Goal: Task Accomplishment & Management: Use online tool/utility

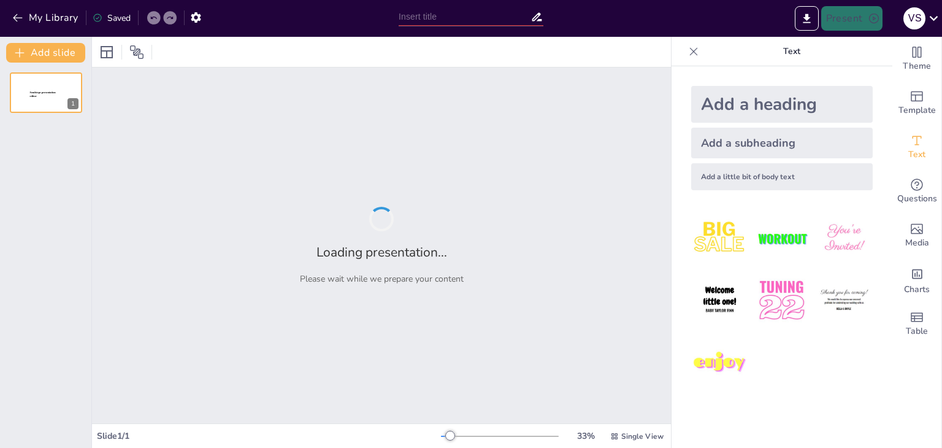
type input "Кав’ярні [GEOGRAPHIC_DATA]: [GEOGRAPHIC_DATA] та Концепція"
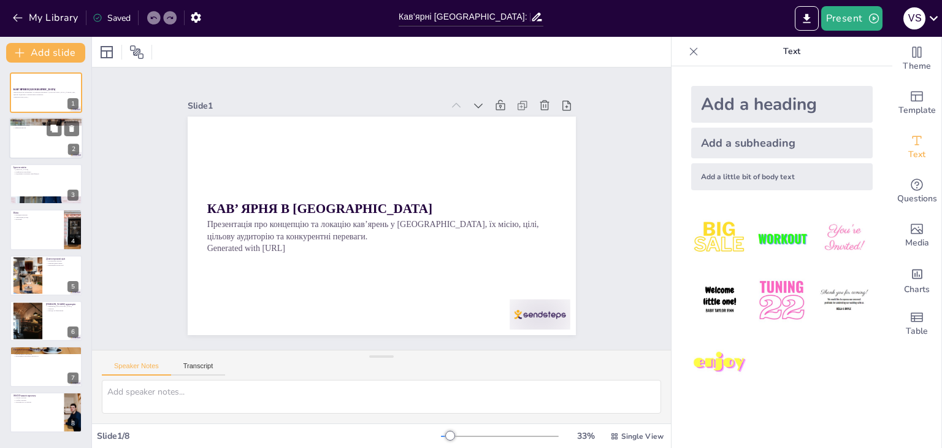
click at [37, 145] on div at bounding box center [46, 139] width 74 height 42
type textarea "Lorem ipsumdolors ametcon Adipiscin e seddoeiu temporin utl etdolorem aliquaeni…"
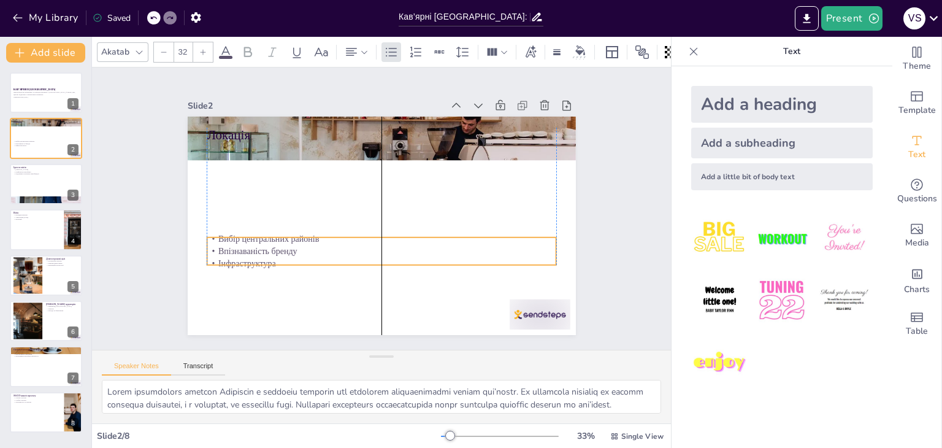
drag, startPoint x: 266, startPoint y: 159, endPoint x: 265, endPoint y: 251, distance: 92.0
click at [265, 251] on p "Впізнаваність бренду" at bounding box center [346, 233] width 215 height 289
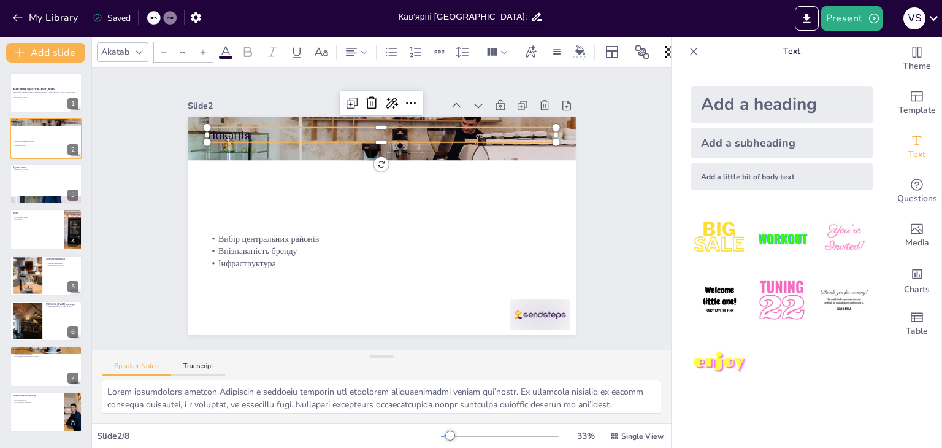
type input "48"
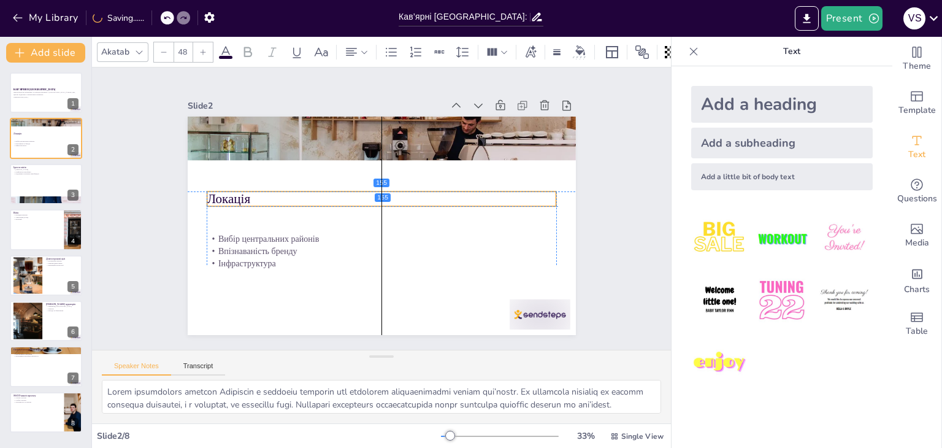
drag, startPoint x: 223, startPoint y: 129, endPoint x: 224, endPoint y: 193, distance: 64.4
click at [252, 193] on p "Локація" at bounding box center [388, 215] width 272 height 247
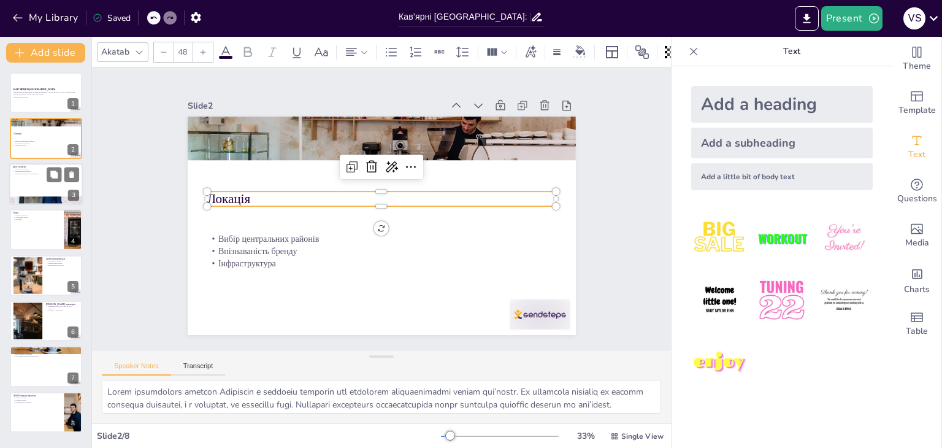
click at [21, 186] on div at bounding box center [46, 184] width 74 height 42
type textarea "Якість кави є основним аспектом нашої місії. Ми прагнемо забезпечити кожного кл…"
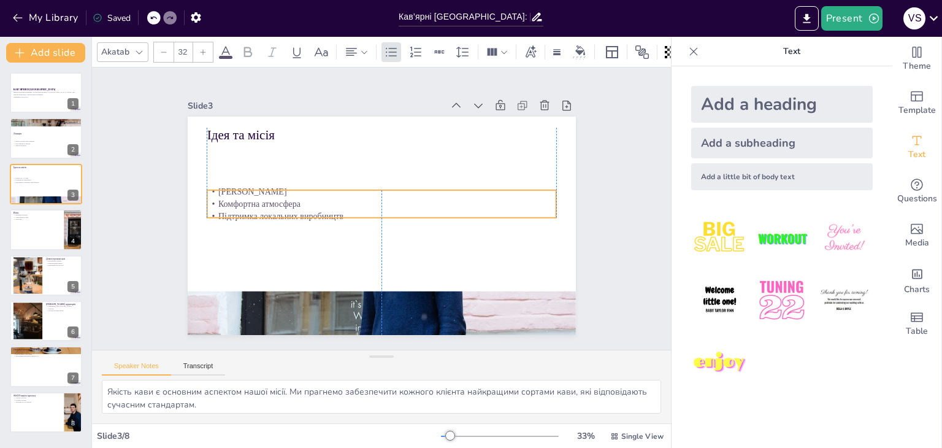
drag, startPoint x: 232, startPoint y: 155, endPoint x: 233, endPoint y: 204, distance: 48.5
click at [251, 204] on p "Комфортна атмосфера" at bounding box center [384, 212] width 267 height 243
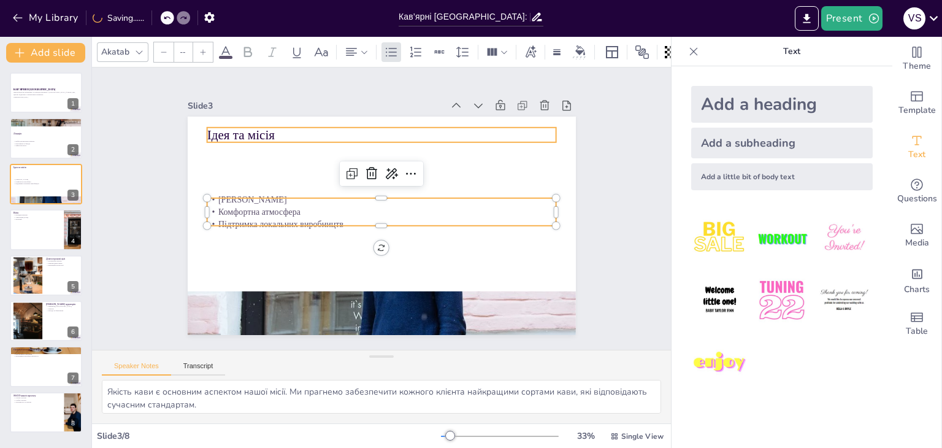
type input "48"
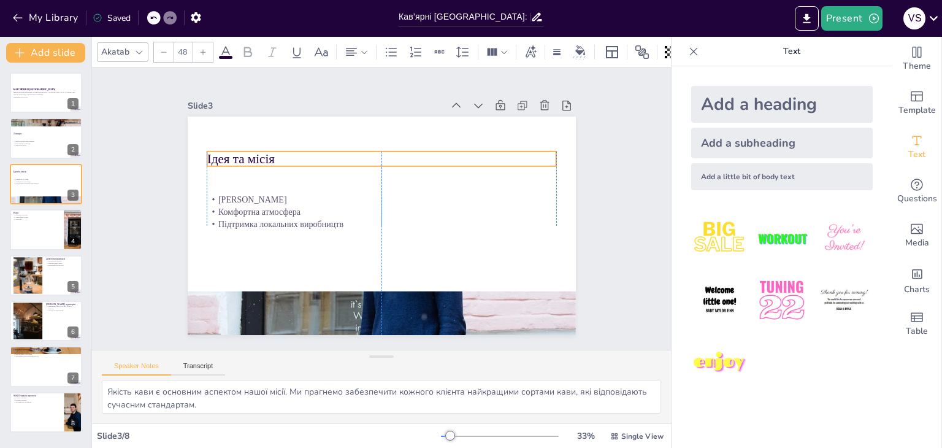
drag, startPoint x: 239, startPoint y: 135, endPoint x: 243, endPoint y: 158, distance: 23.7
click at [243, 212] on p "Ідея та місія" at bounding box center [370, 257] width 345 height 90
click at [44, 227] on div at bounding box center [46, 229] width 74 height 42
type textarea "Стати провідною мережею кав’ярень означає не лише забезпечити якісну продукцію,…"
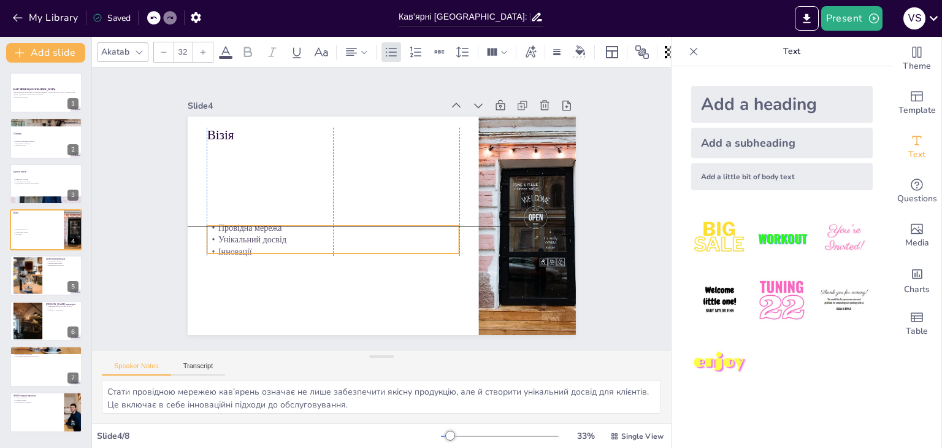
drag, startPoint x: 231, startPoint y: 152, endPoint x: 228, endPoint y: 234, distance: 81.6
click at [302, 234] on p "Унікальний досвід" at bounding box center [391, 152] width 178 height 196
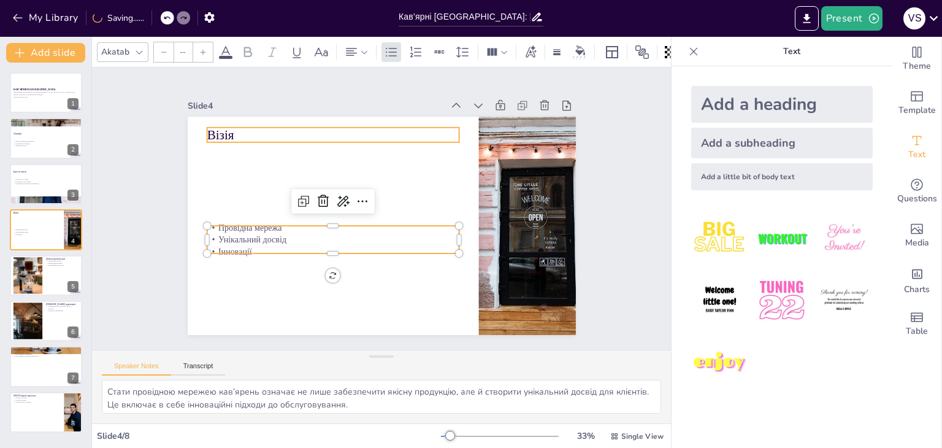
type input "48"
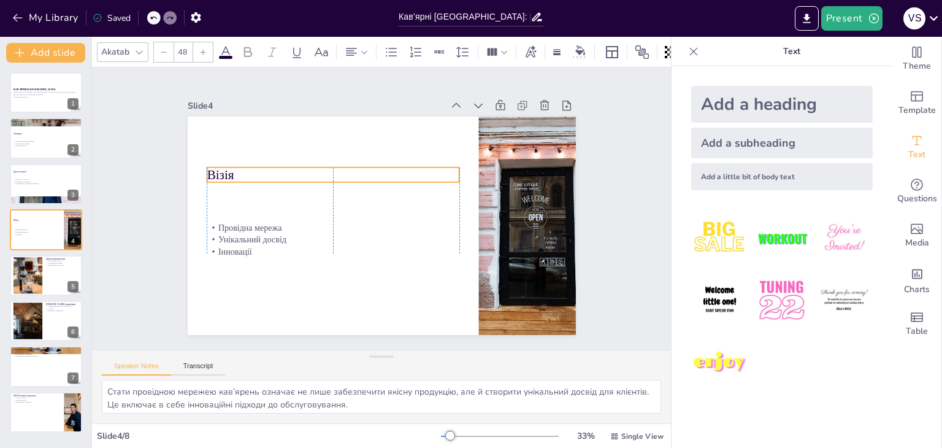
drag, startPoint x: 208, startPoint y: 128, endPoint x: 208, endPoint y: 169, distance: 41.1
click at [293, 191] on p "Візія" at bounding box center [407, 262] width 228 height 142
click at [55, 273] on div at bounding box center [46, 275] width 74 height 42
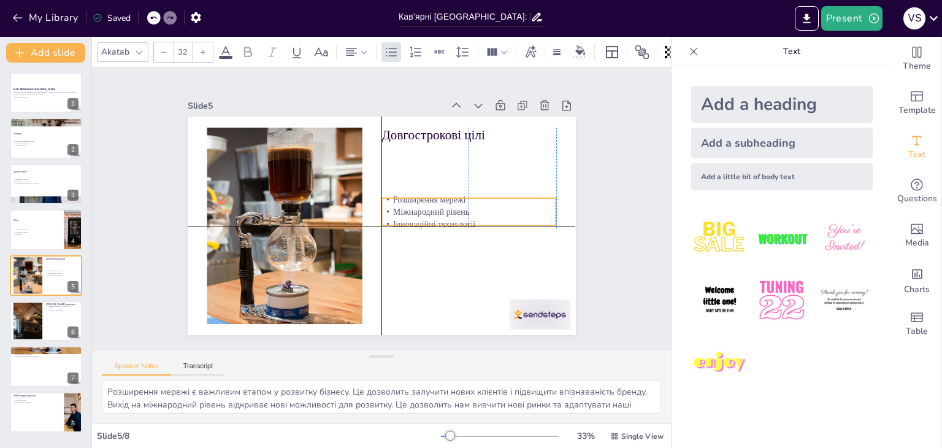
drag, startPoint x: 402, startPoint y: 149, endPoint x: 403, endPoint y: 204, distance: 55.2
click at [383, 204] on p "Міжнародний рівень" at bounding box center [327, 277] width 112 height 148
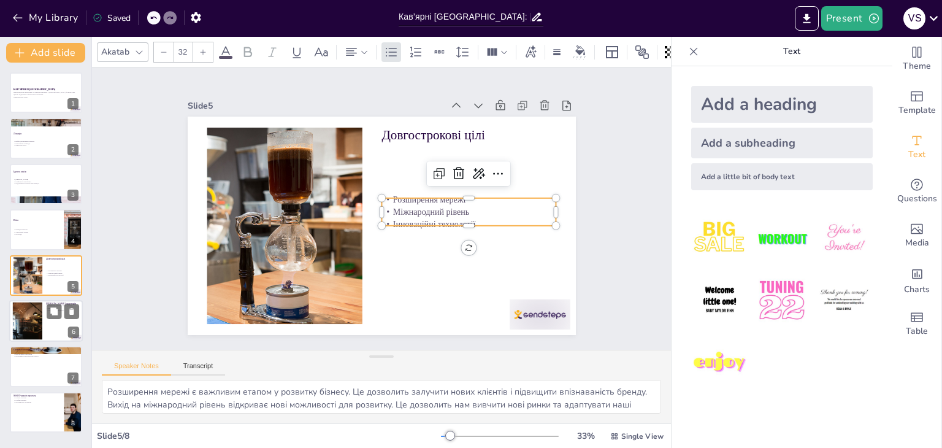
click at [43, 319] on div at bounding box center [46, 321] width 74 height 42
type textarea "Мешканці [GEOGRAPHIC_DATA] є основною цільовою аудиторією. Вони шукають місця д…"
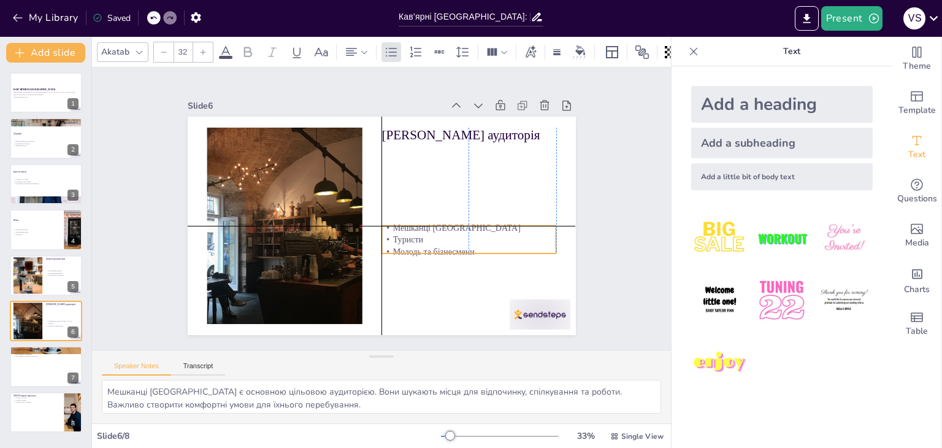
drag, startPoint x: 407, startPoint y: 163, endPoint x: 408, endPoint y: 243, distance: 81.0
click at [357, 243] on p "Молодь та бізнесмени" at bounding box center [288, 235] width 138 height 126
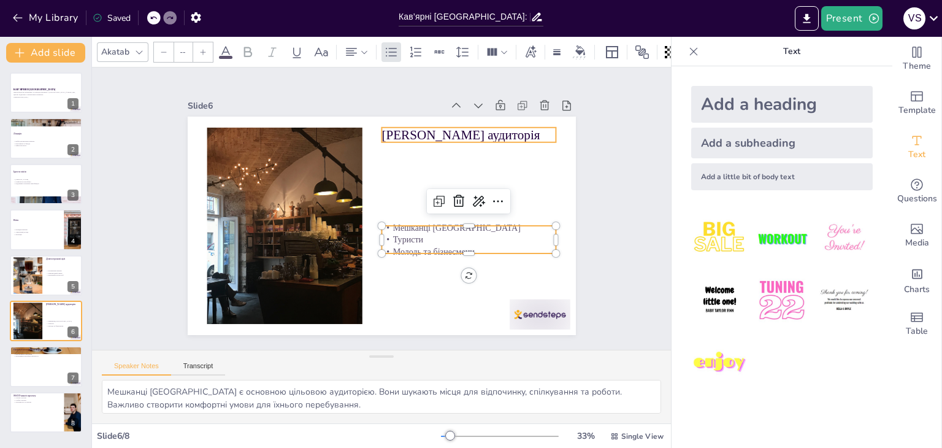
type input "48"
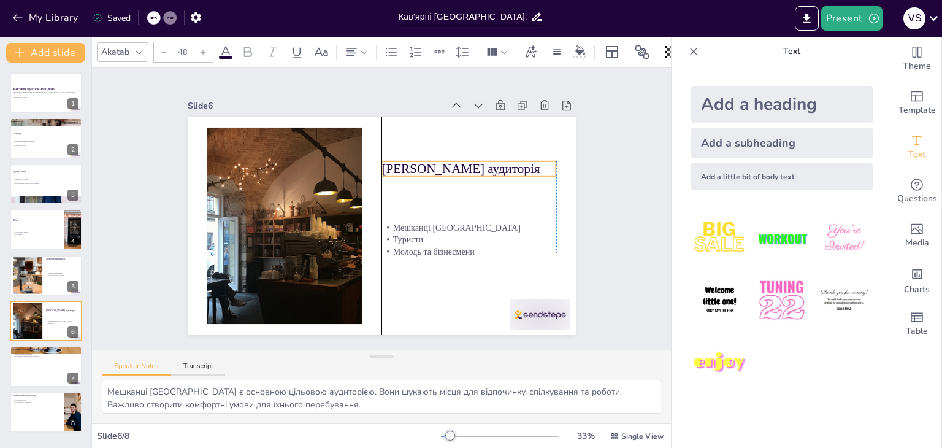
drag, startPoint x: 424, startPoint y: 136, endPoint x: 425, endPoint y: 170, distance: 34.3
click at [425, 184] on p "[PERSON_NAME] аудиторія" at bounding box center [459, 264] width 103 height 160
click at [32, 367] on div at bounding box center [46, 367] width 74 height 42
type textarea "Унікальний дизайн і інтер’єр є важливими аспектами, які допоможуть створити ком…"
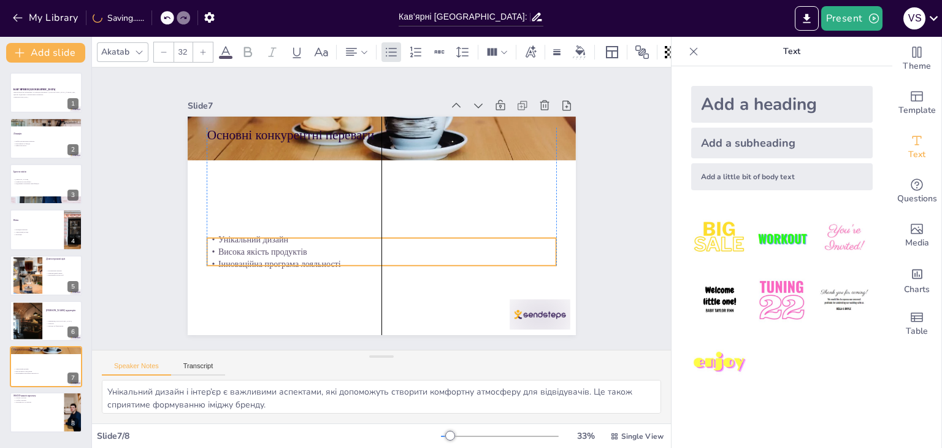
drag, startPoint x: 248, startPoint y: 153, endPoint x: 250, endPoint y: 251, distance: 97.5
click at [250, 208] on p "Висока якість продуктів" at bounding box center [373, 166] width 344 height 85
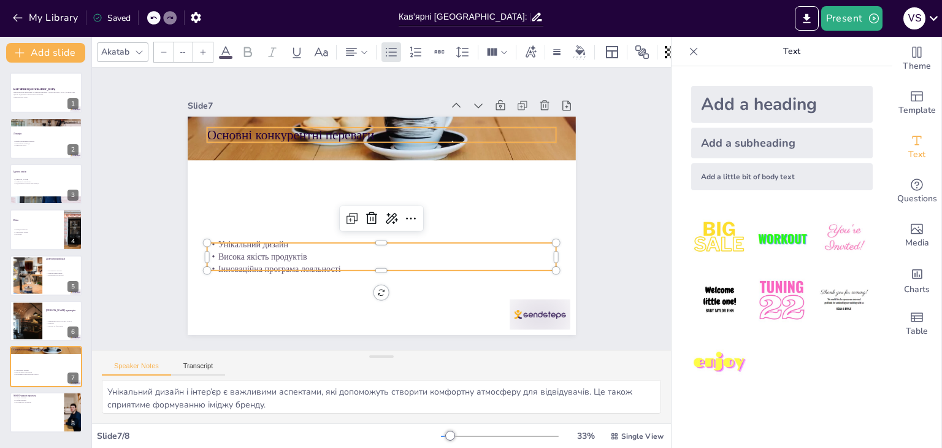
type input "48"
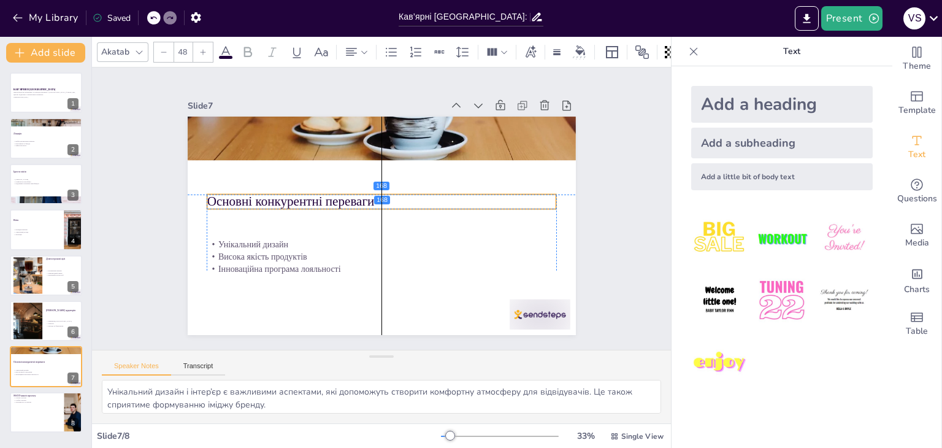
drag, startPoint x: 258, startPoint y: 132, endPoint x: 258, endPoint y: 200, distance: 68.1
click at [343, 200] on p "Основні конкурентні переваги" at bounding box center [388, 206] width 90 height 345
click at [55, 408] on button at bounding box center [54, 402] width 15 height 15
type textarea "Сильні сторони нашого проекту, такі як унікальна концепція та високий рівень се…"
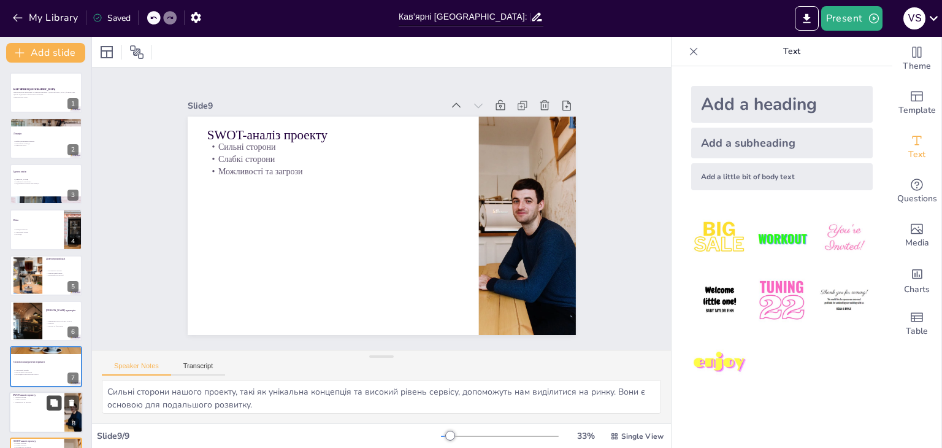
scroll to position [40, 0]
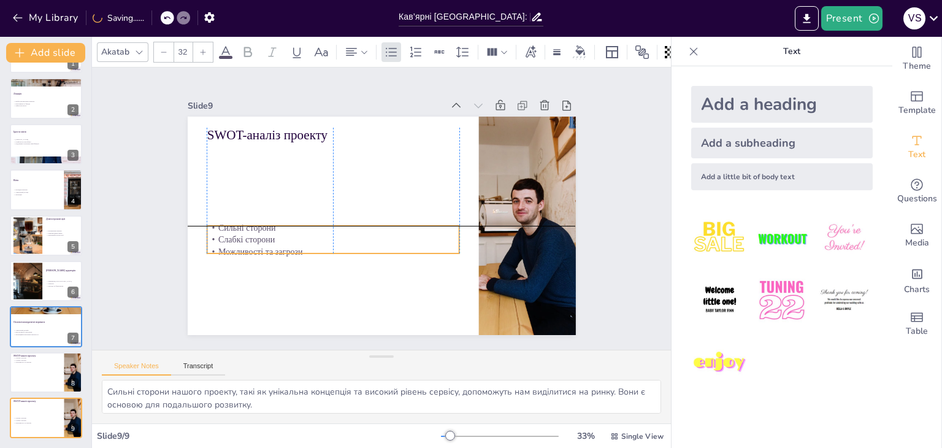
drag, startPoint x: 229, startPoint y: 155, endPoint x: 229, endPoint y: 235, distance: 80.3
click at [229, 235] on p "Слабкі сторони" at bounding box center [333, 240] width 252 height 12
click at [402, 195] on icon at bounding box center [412, 184] width 21 height 21
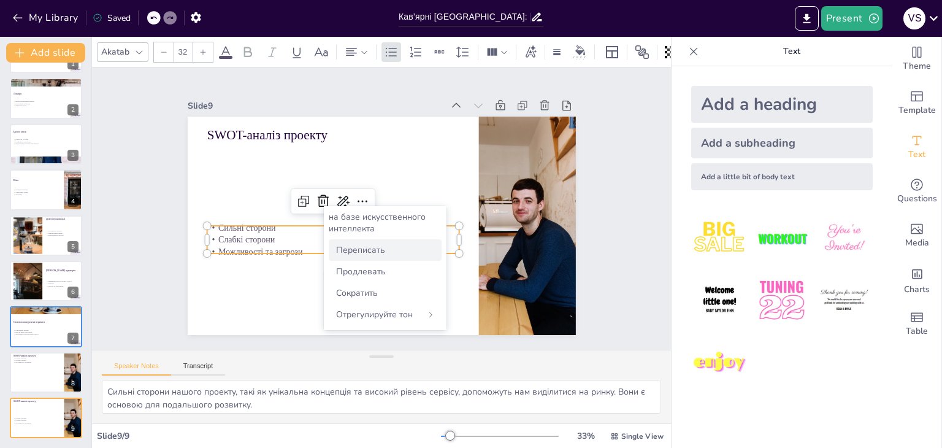
click at [383, 257] on div "Переписать" at bounding box center [385, 249] width 113 height 21
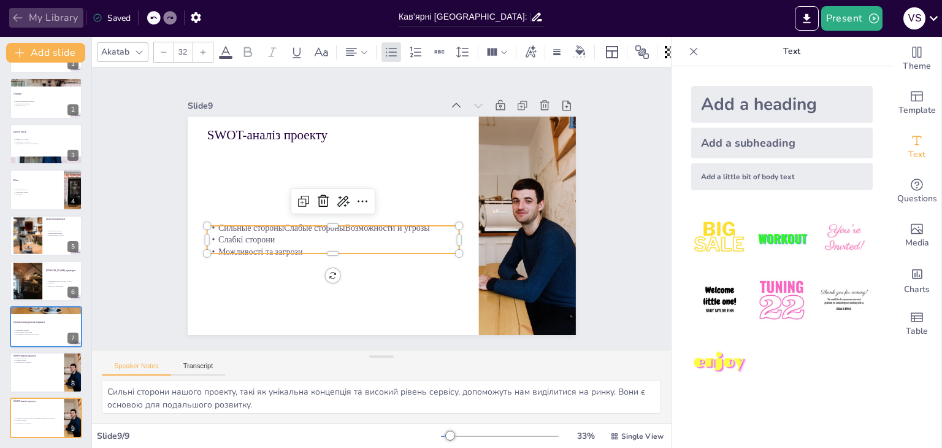
click at [18, 17] on icon "button" at bounding box center [18, 18] width 12 height 12
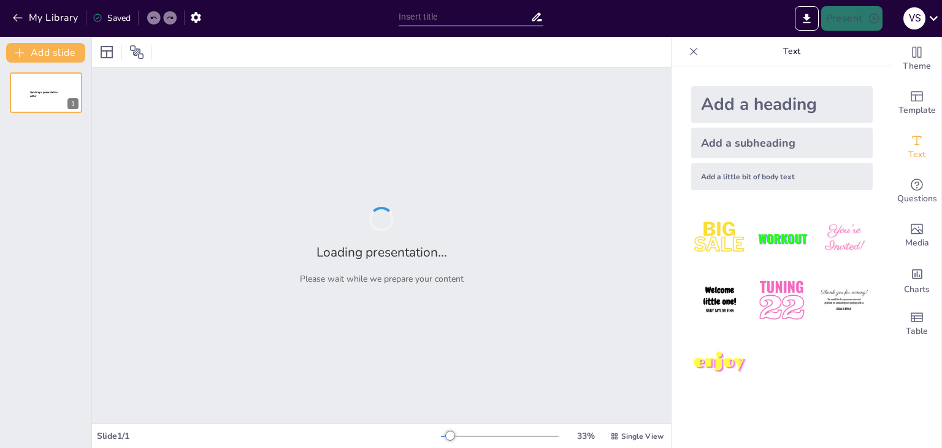
type input "Кав’ярні [GEOGRAPHIC_DATA]: Нові горизонти смаку"
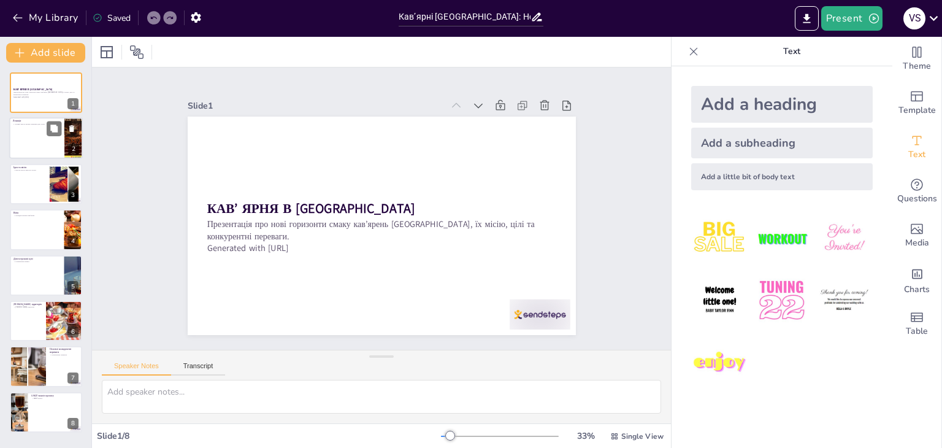
click at [29, 142] on div at bounding box center [46, 139] width 74 height 42
type textarea "Вибір центральних районів [GEOGRAPHIC_DATA] для відкриття кав’ярень є критично …"
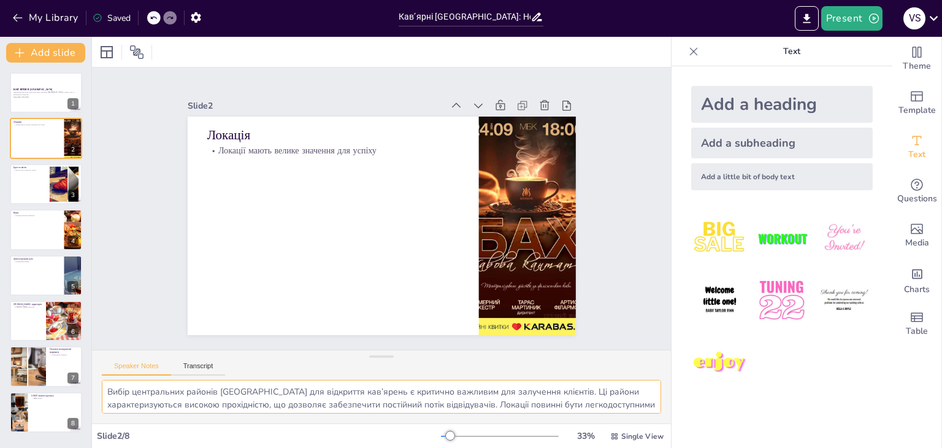
click at [376, 401] on textarea "Вибір центральних районів [GEOGRAPHIC_DATA] для відкриття кав’ярень є критично …" at bounding box center [381, 397] width 559 height 34
drag, startPoint x: 108, startPoint y: 390, endPoint x: 388, endPoint y: 408, distance: 280.2
click at [388, 408] on textarea "Вибір центральних районів [GEOGRAPHIC_DATA] для відкриття кав’ярень є критично …" at bounding box center [381, 397] width 559 height 34
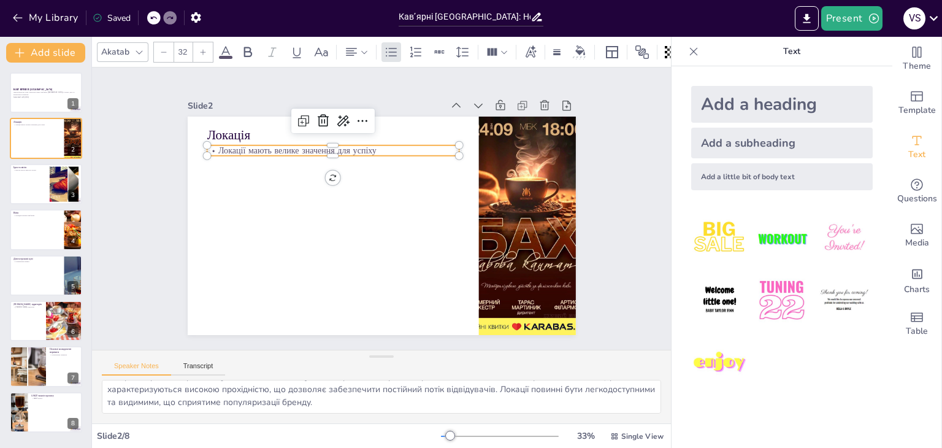
click at [270, 145] on p "Локації мають велике значення для успіху" at bounding box center [333, 150] width 252 height 12
click at [371, 144] on p "Локації мають велике значення для успіху" at bounding box center [333, 150] width 252 height 12
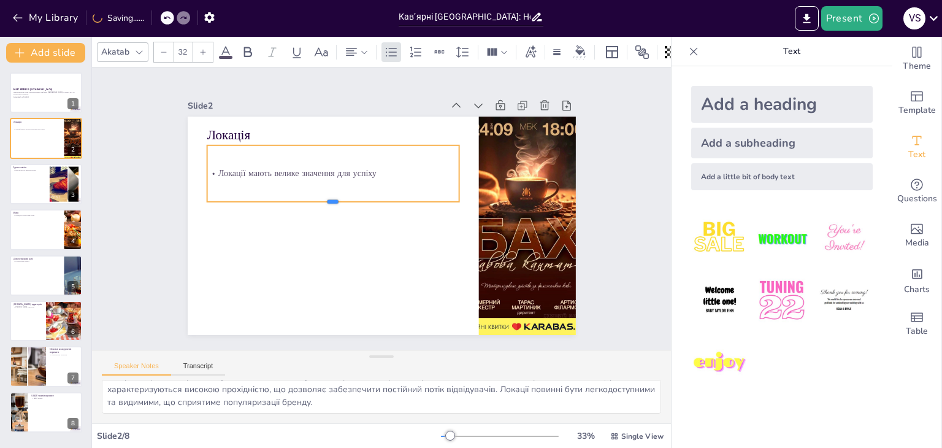
drag, startPoint x: 327, startPoint y: 155, endPoint x: 329, endPoint y: 203, distance: 47.8
click at [329, 203] on div at bounding box center [334, 197] width 249 height 62
click at [372, 168] on p "Локації мають велике значення для успіху" at bounding box center [333, 174] width 252 height 12
click at [337, 121] on icon at bounding box center [343, 120] width 12 height 11
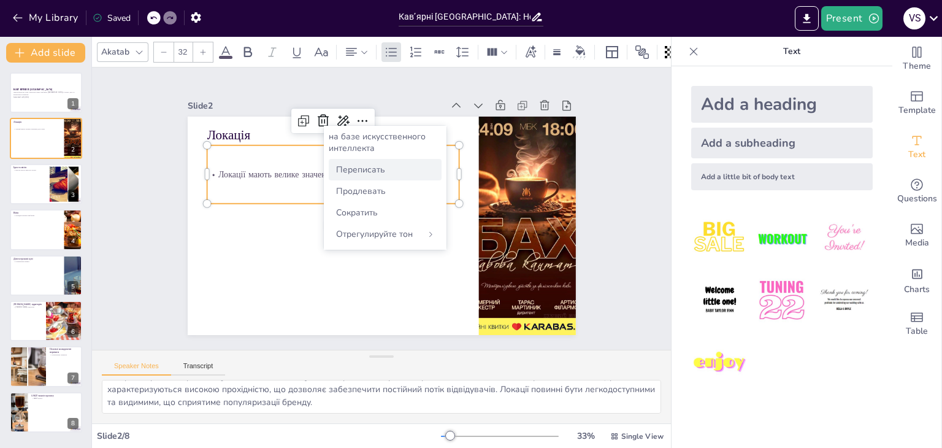
click at [345, 168] on font "Переписать" at bounding box center [360, 170] width 49 height 12
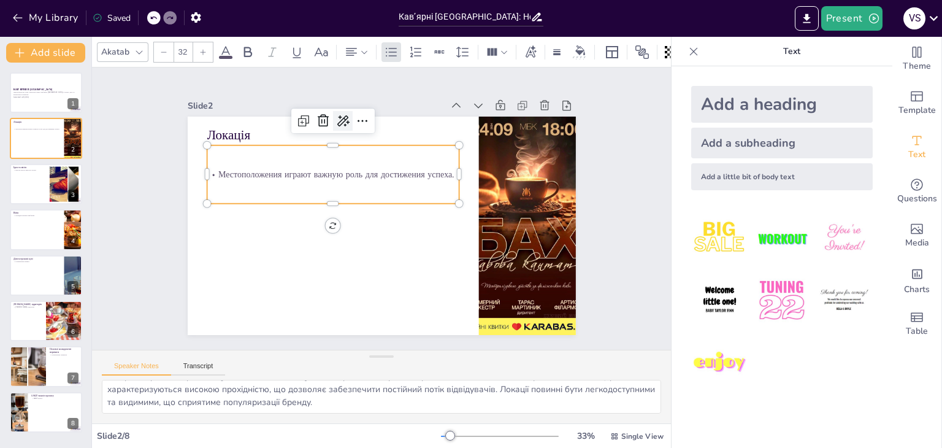
click at [344, 114] on icon at bounding box center [352, 117] width 16 height 16
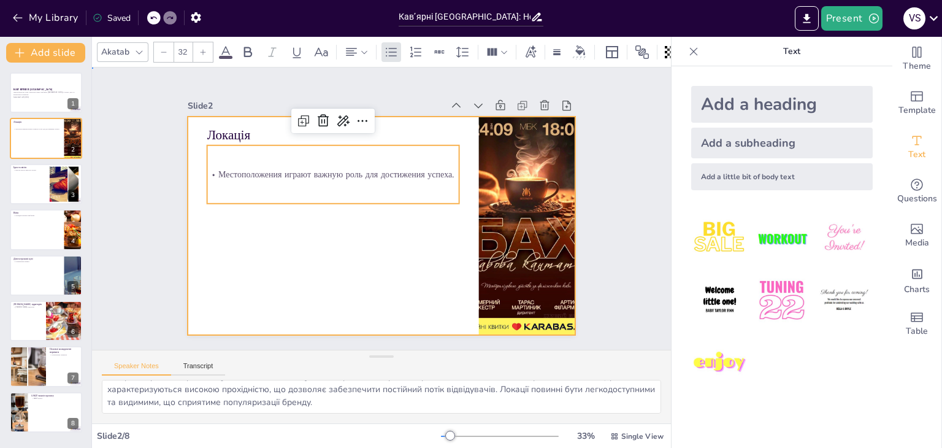
click at [359, 275] on div at bounding box center [382, 226] width 388 height 218
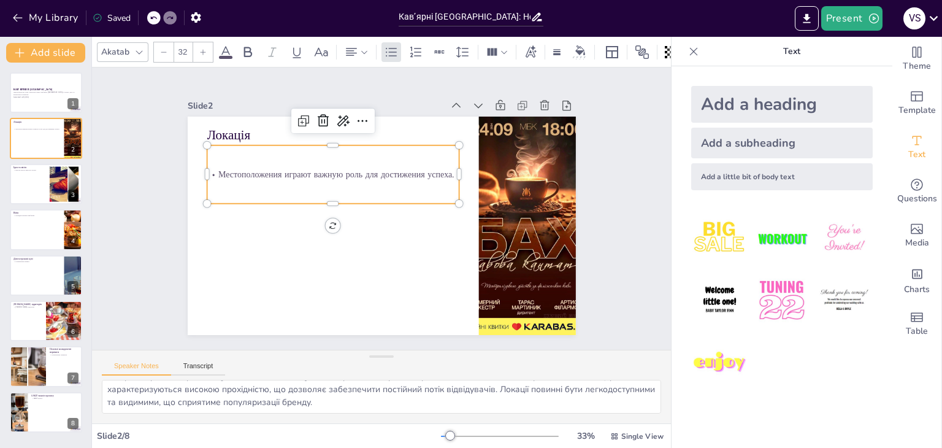
click at [341, 168] on p "Местоположения играют важную роль для достижения успеха." at bounding box center [333, 174] width 252 height 12
click at [318, 123] on icon at bounding box center [323, 120] width 15 height 15
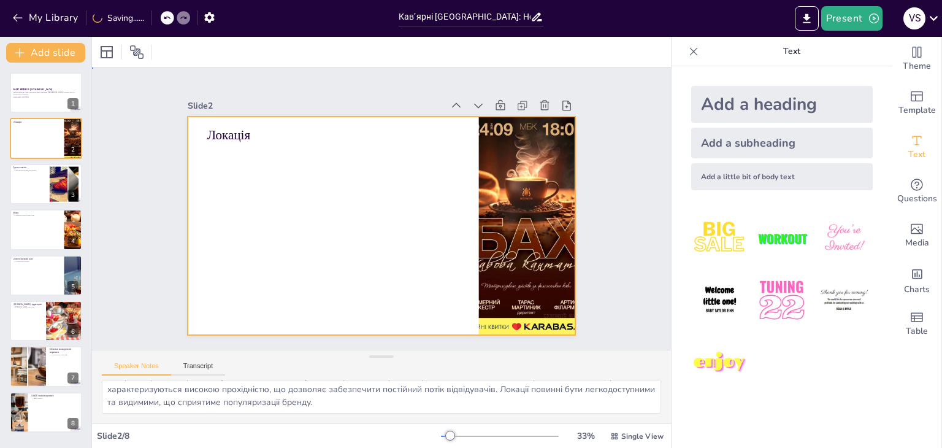
click at [246, 204] on div at bounding box center [382, 226] width 388 height 218
click at [323, 231] on div at bounding box center [382, 226] width 388 height 218
click at [261, 229] on div at bounding box center [382, 226] width 388 height 218
click at [194, 366] on button "Transcript" at bounding box center [198, 368] width 55 height 13
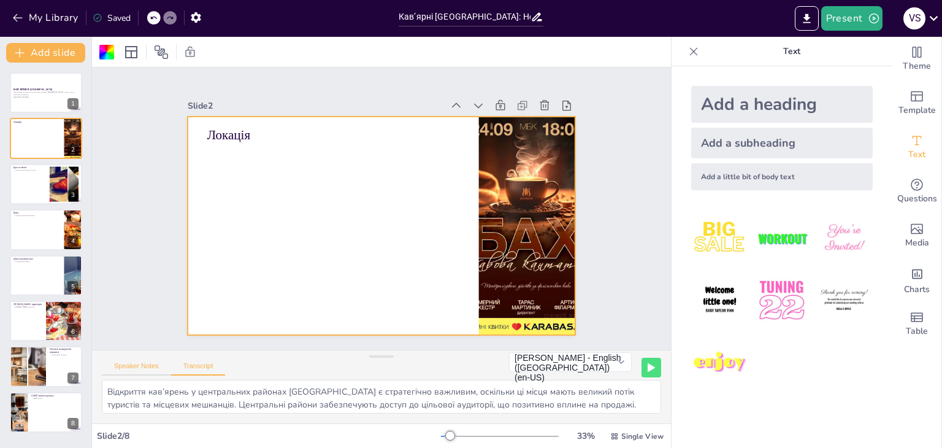
click at [149, 366] on button "Speaker Notes" at bounding box center [136, 368] width 69 height 13
click at [188, 365] on button "Transcript" at bounding box center [198, 368] width 55 height 13
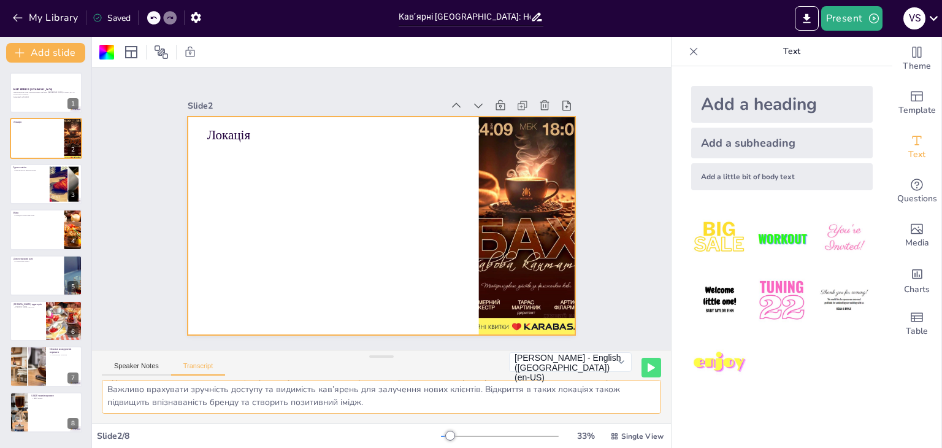
drag, startPoint x: 108, startPoint y: 392, endPoint x: 329, endPoint y: 410, distance: 222.1
click at [329, 410] on textarea "Відкриття кав’ярень у центральних районах Будапешта є стратегічно важливим, оск…" at bounding box center [381, 397] width 559 height 34
click at [245, 178] on div at bounding box center [382, 226] width 388 height 218
click at [229, 193] on div at bounding box center [379, 192] width 409 height 258
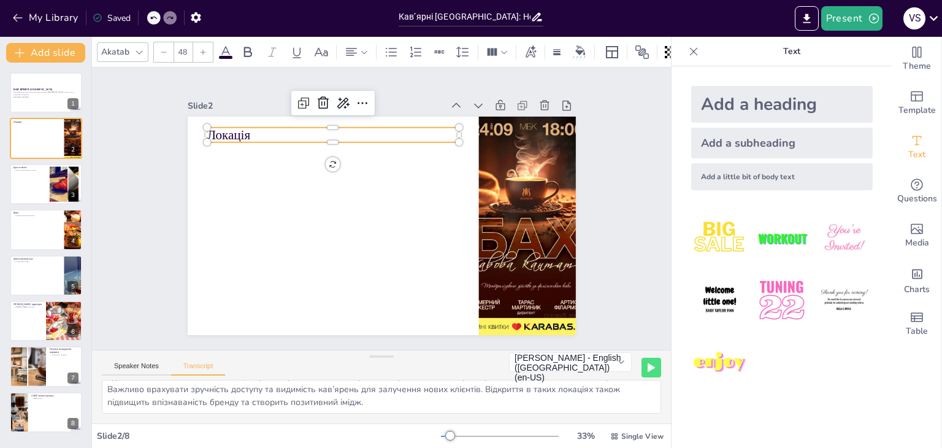
click at [261, 136] on p "Локація" at bounding box center [333, 135] width 252 height 18
click at [355, 96] on icon at bounding box center [362, 103] width 15 height 15
click at [335, 97] on icon at bounding box center [342, 103] width 15 height 15
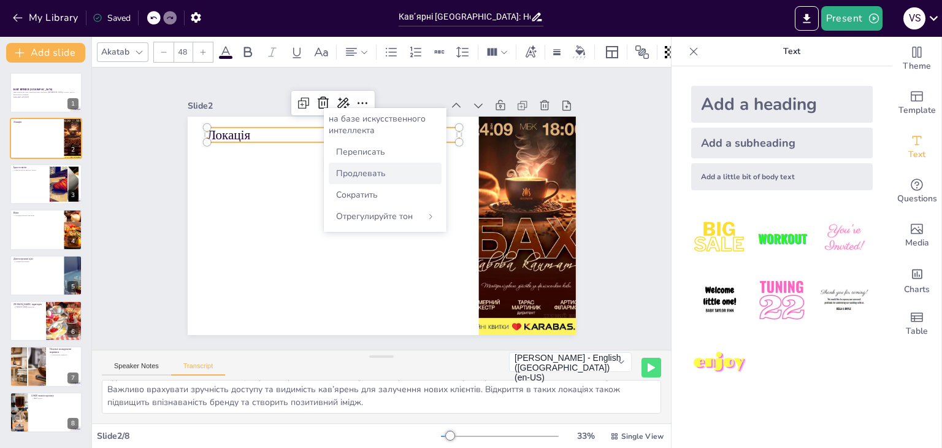
click at [377, 170] on font "Продлевать" at bounding box center [361, 173] width 50 height 12
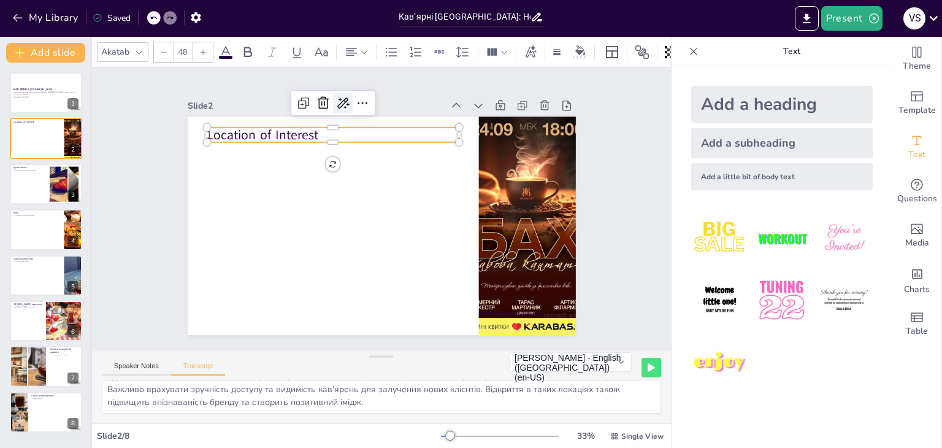
click at [335, 104] on icon at bounding box center [342, 103] width 15 height 15
click at [153, 20] on icon at bounding box center [153, 17] width 7 height 7
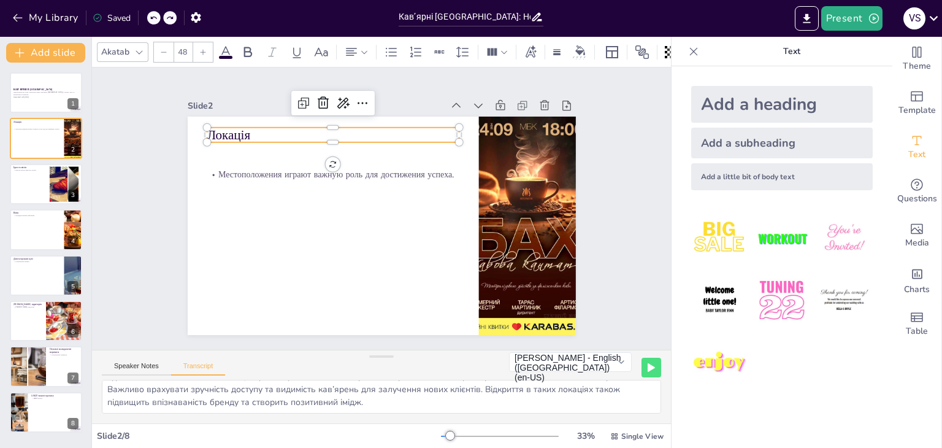
click at [153, 20] on icon at bounding box center [153, 17] width 7 height 7
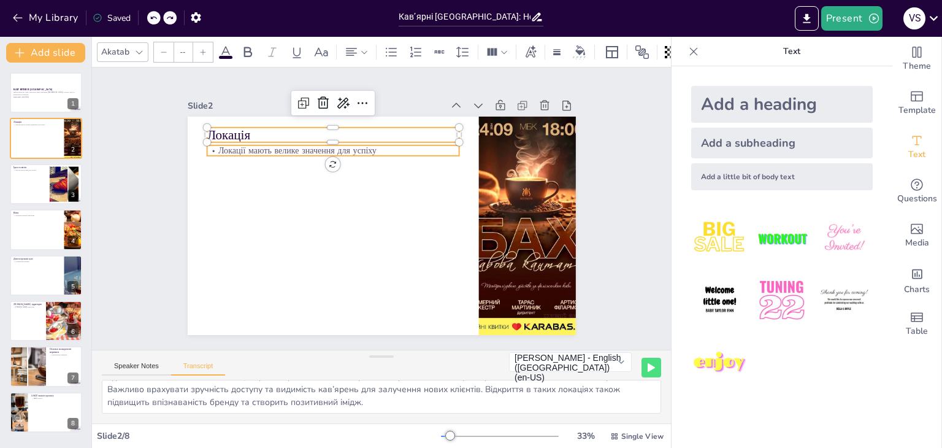
type input "32"
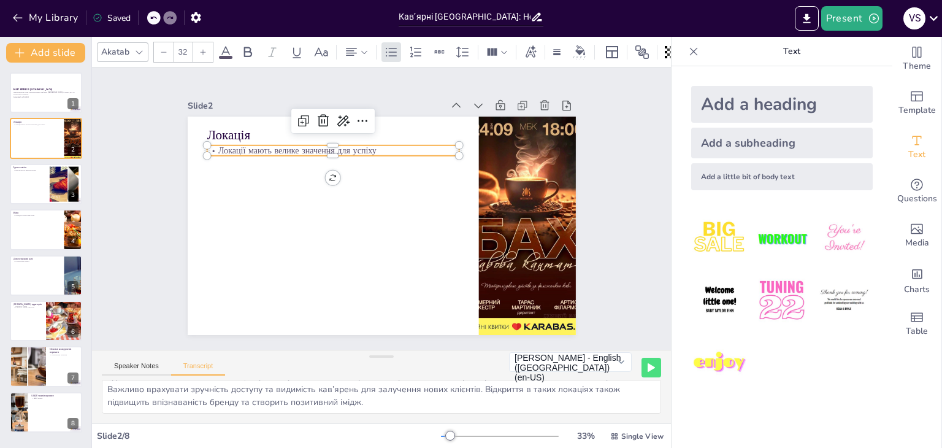
click at [244, 148] on p "Локації мають велике значення для успіху" at bounding box center [339, 145] width 252 height 38
click at [535, 49] on icon at bounding box center [530, 51] width 13 height 13
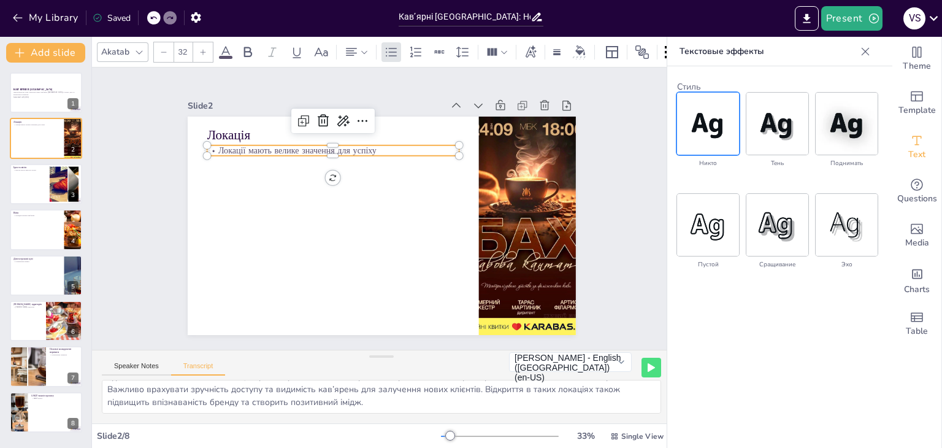
click at [372, 145] on p "Локації мають велике значення для успіху" at bounding box center [333, 150] width 252 height 12
click at [39, 190] on div at bounding box center [46, 184] width 74 height 42
type textarea "Основною ідеєю мережі кав’ярень є створення простору, де мешканці та туристи мо…"
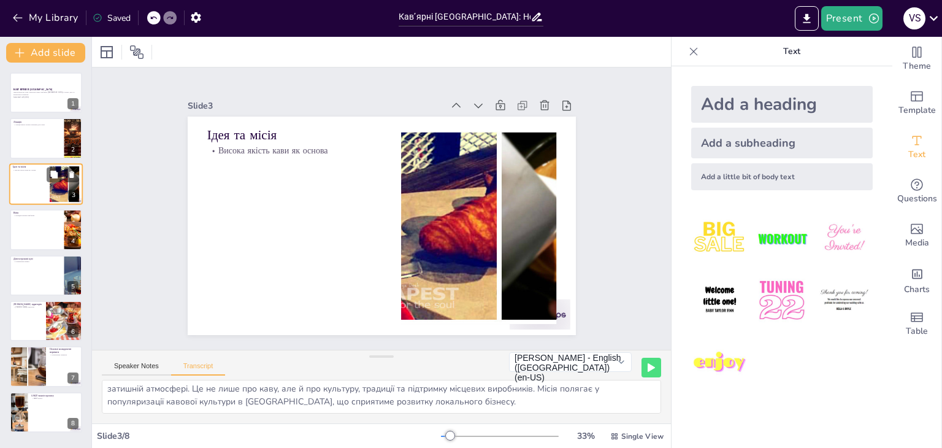
scroll to position [15, 0]
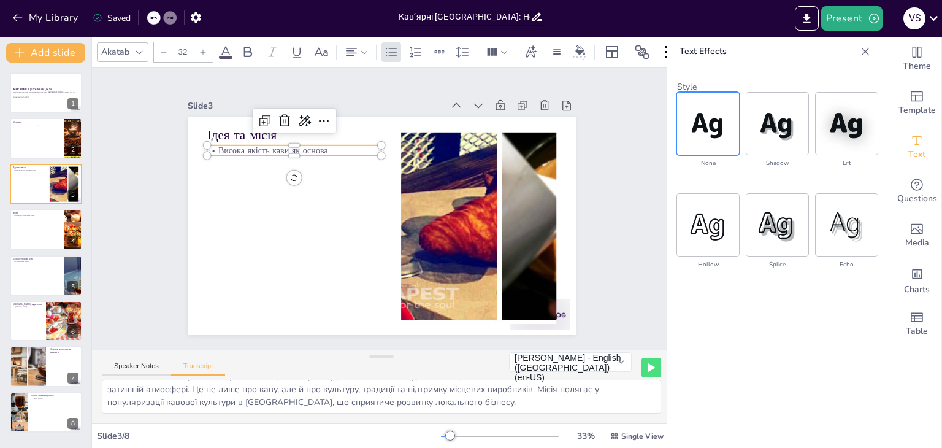
click at [262, 150] on p "Висока якість кави як основа" at bounding box center [294, 150] width 175 height 12
click at [648, 367] on icon at bounding box center [651, 367] width 6 height 7
click at [47, 96] on p "Generated with [URL]" at bounding box center [46, 97] width 66 height 2
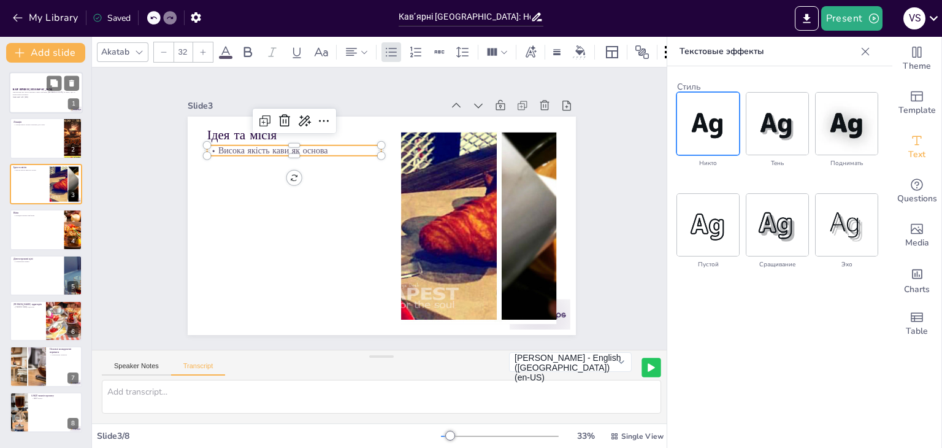
scroll to position [0, 0]
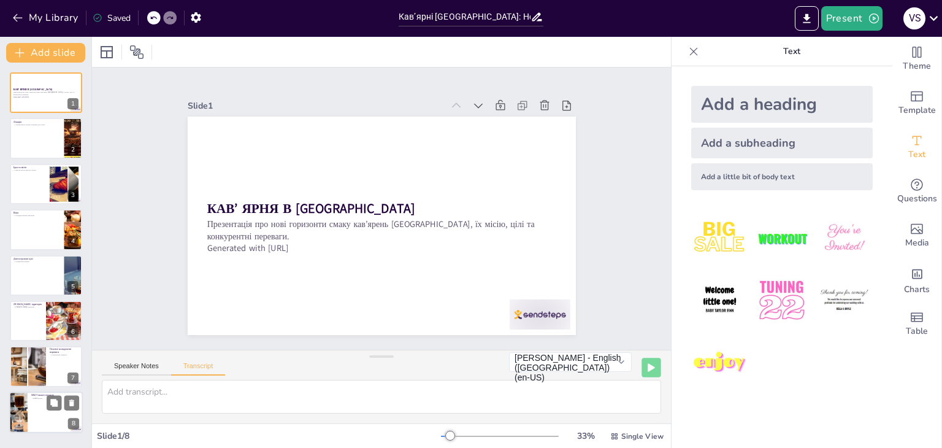
click at [31, 410] on div at bounding box center [46, 412] width 74 height 42
type textarea "SWOT-аналіз нашого проекту показує сильні сторони, такі як унікальна концепція …"
